Goal: Find specific page/section: Find specific page/section

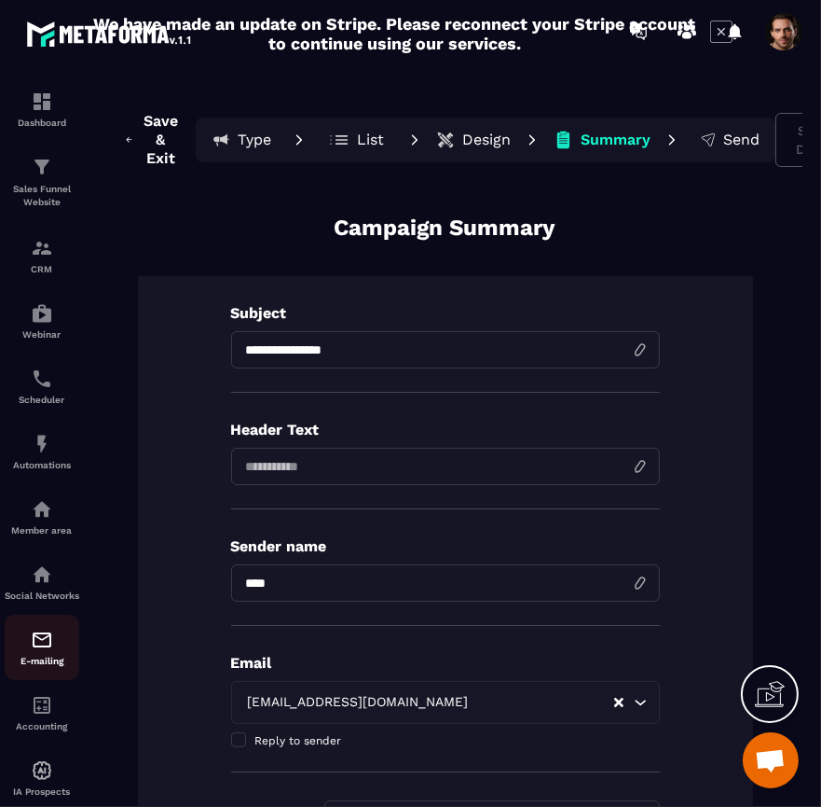
click at [38, 651] on img at bounding box center [42, 639] width 22 height 22
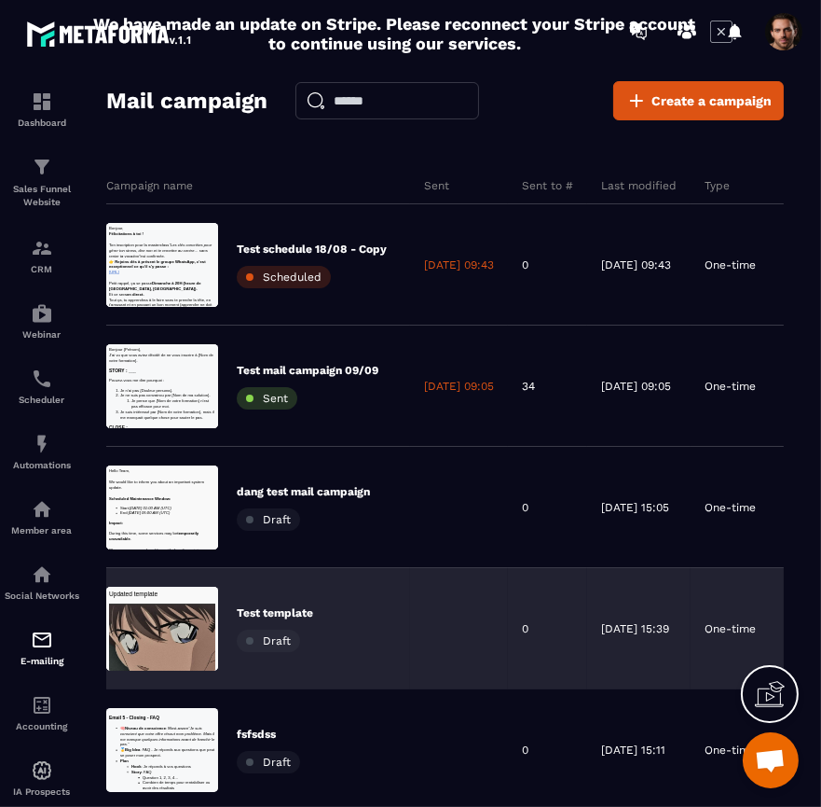
click at [462, 128] on div "Mail campaign Create a campaign Campaign name Sent Sent to # Last modified Type…" at bounding box center [445, 451] width 678 height 741
click at [523, 137] on div "Mail campaign Create a campaign Campaign name Sent Sent to # Last modified Type…" at bounding box center [445, 451] width 678 height 741
click at [529, 125] on div "Mail campaign Create a campaign Campaign name Sent Sent to # Last modified Type…" at bounding box center [445, 451] width 678 height 741
